Goal: Find specific page/section: Find specific page/section

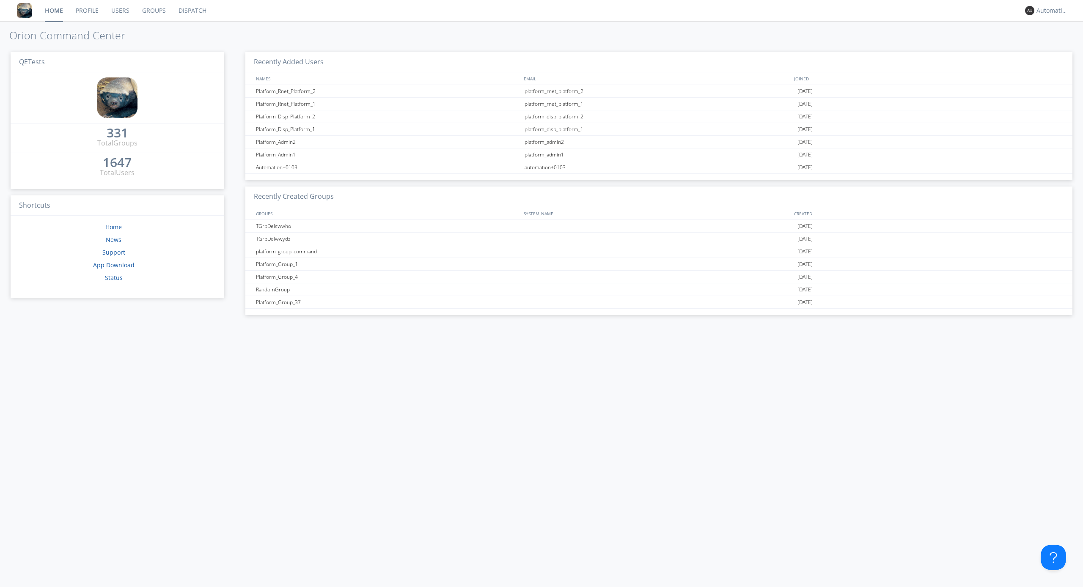
click at [192, 11] on link "Dispatch" at bounding box center [192, 10] width 41 height 21
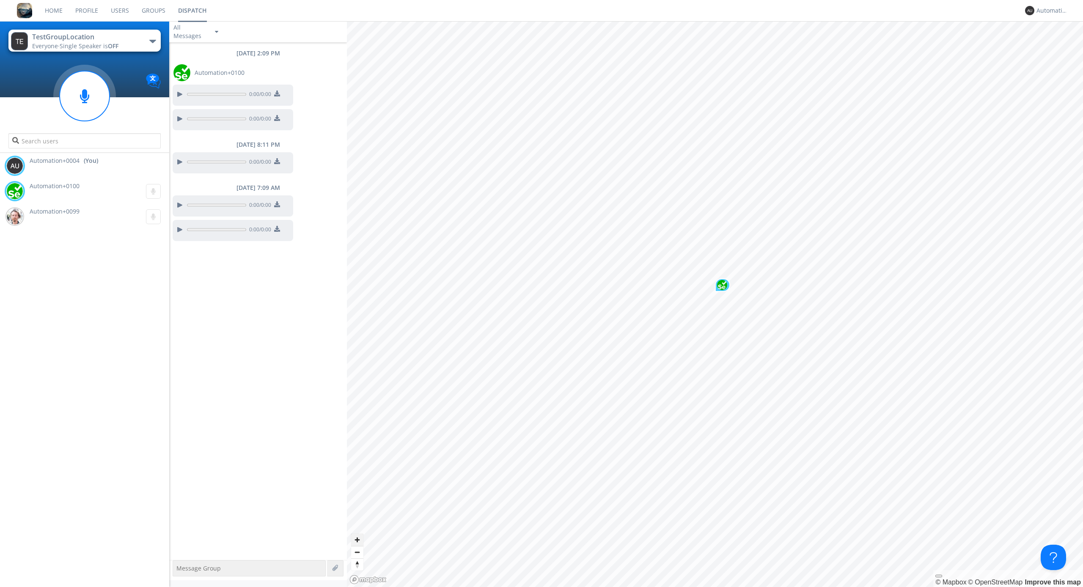
click at [357, 540] on span "Zoom in" at bounding box center [357, 540] width 12 height 12
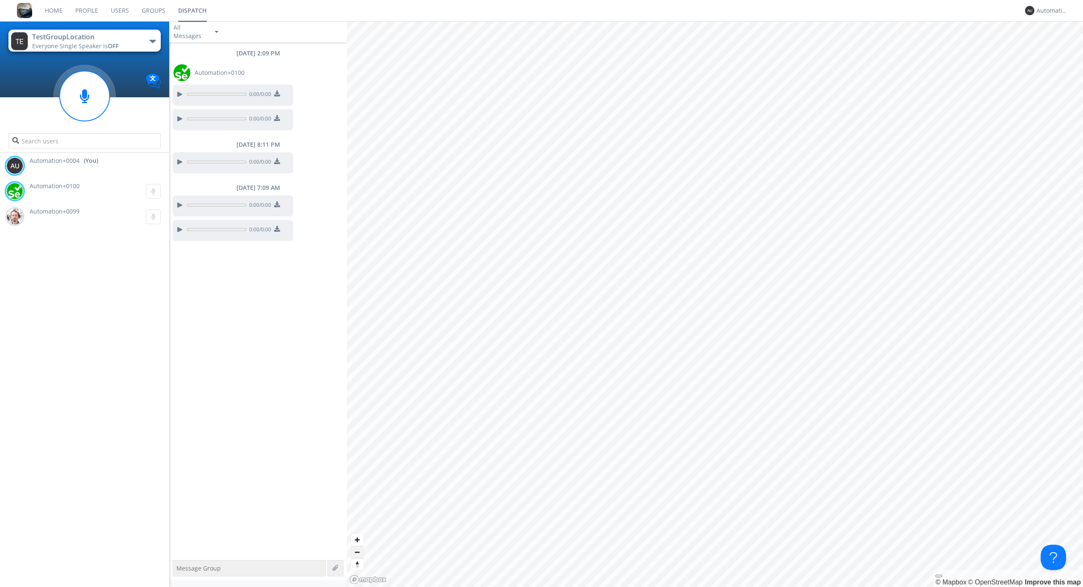
click at [357, 552] on span "Zoom out" at bounding box center [357, 553] width 12 height 12
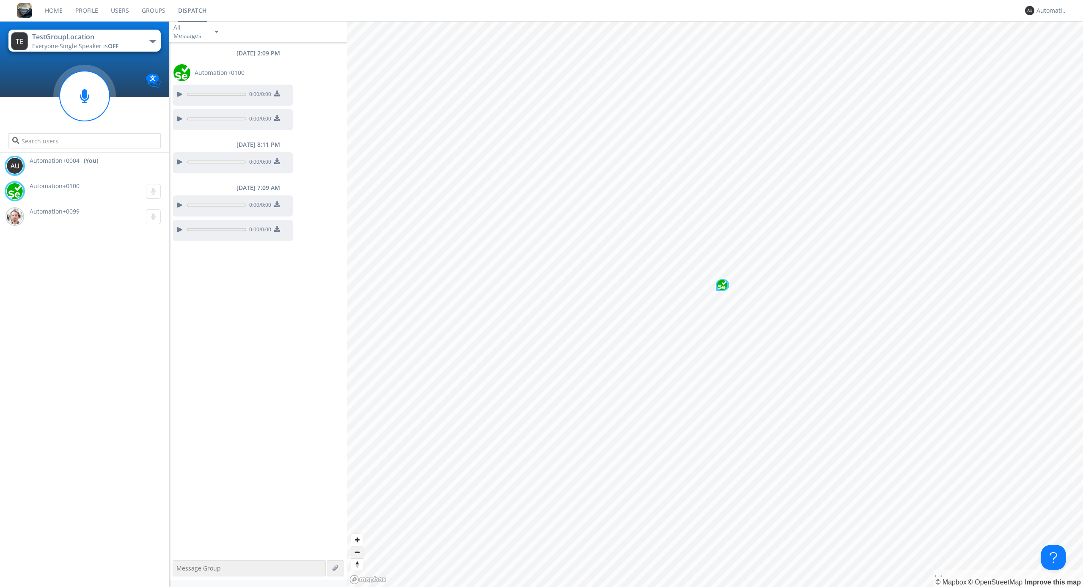
click at [357, 552] on span "Zoom out" at bounding box center [357, 553] width 12 height 12
